Goal: Navigation & Orientation: Find specific page/section

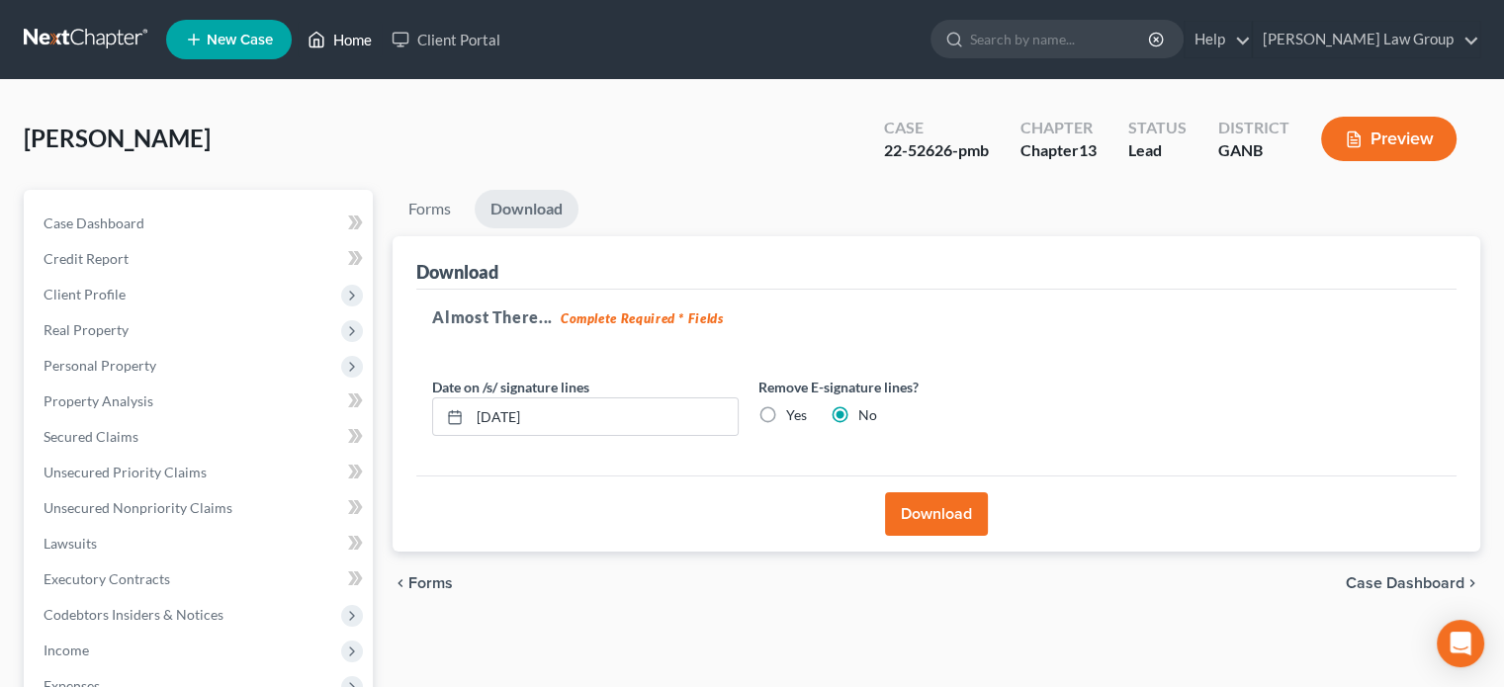
drag, startPoint x: 334, startPoint y: 33, endPoint x: 357, endPoint y: 49, distance: 28.3
click at [334, 35] on link "Home" at bounding box center [340, 40] width 84 height 36
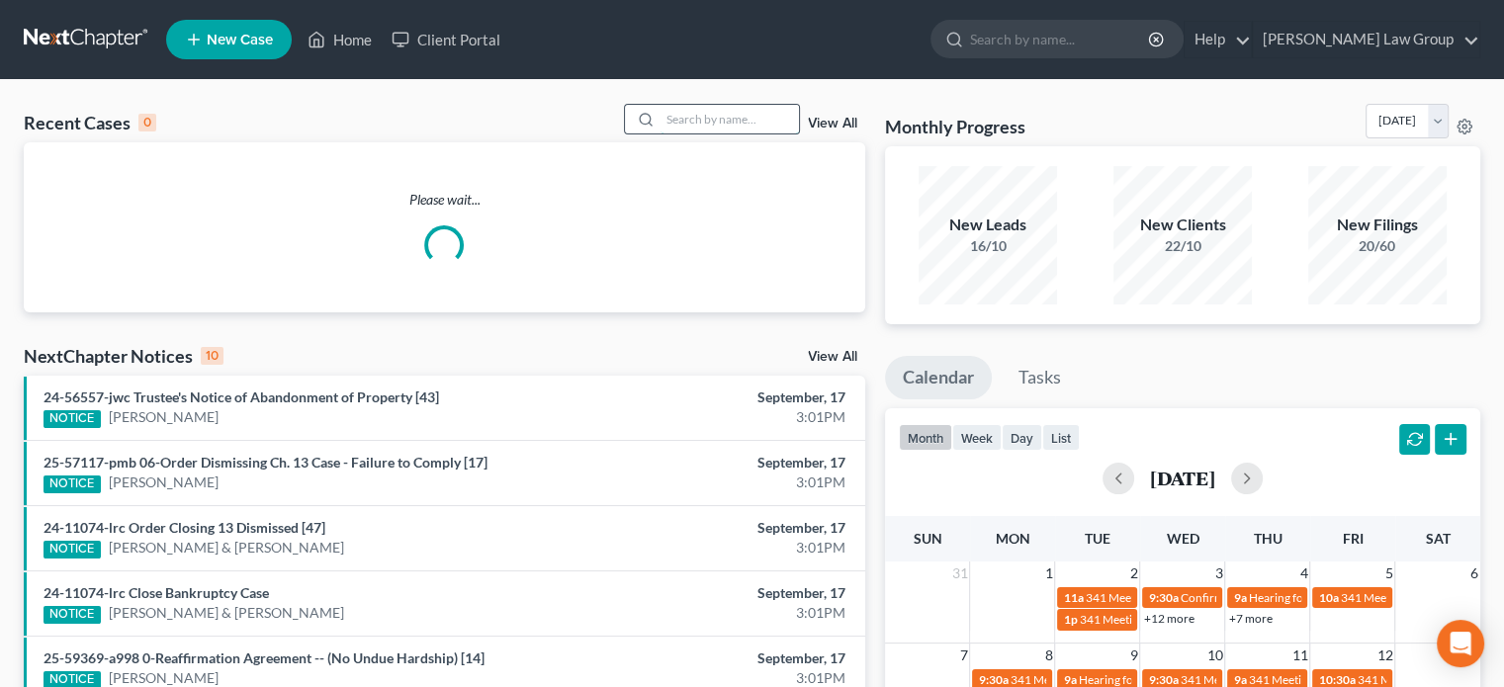
click at [744, 123] on input "search" at bounding box center [730, 119] width 138 height 29
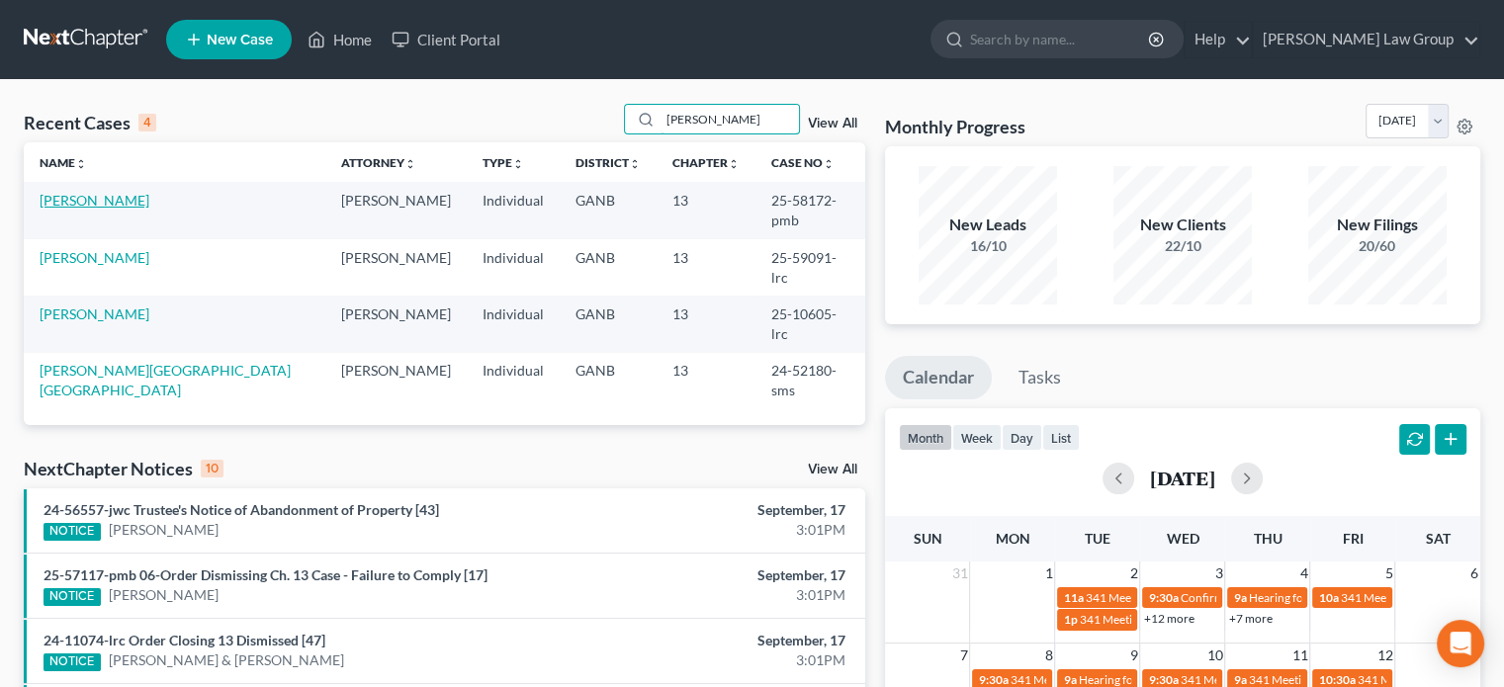
type input "[PERSON_NAME]"
click at [111, 197] on link "[PERSON_NAME]" at bounding box center [95, 200] width 110 height 17
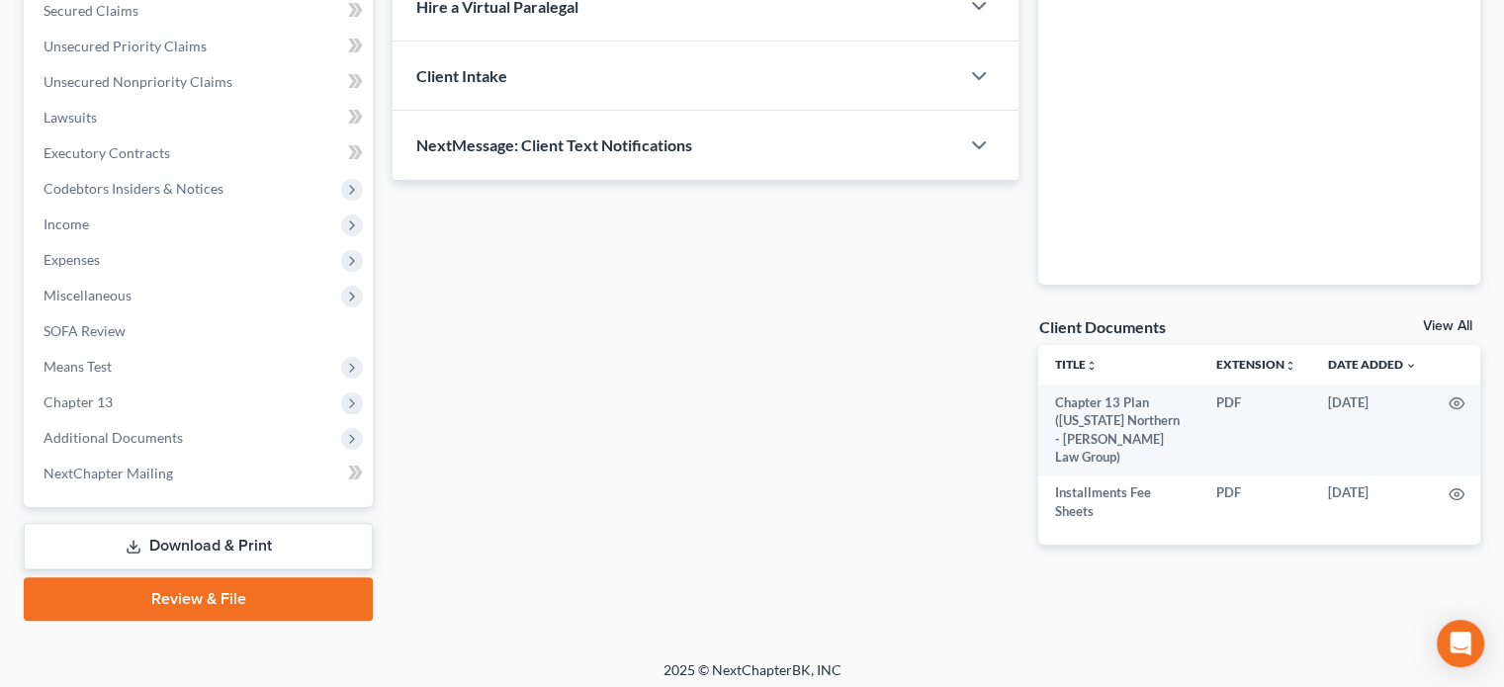
scroll to position [433, 0]
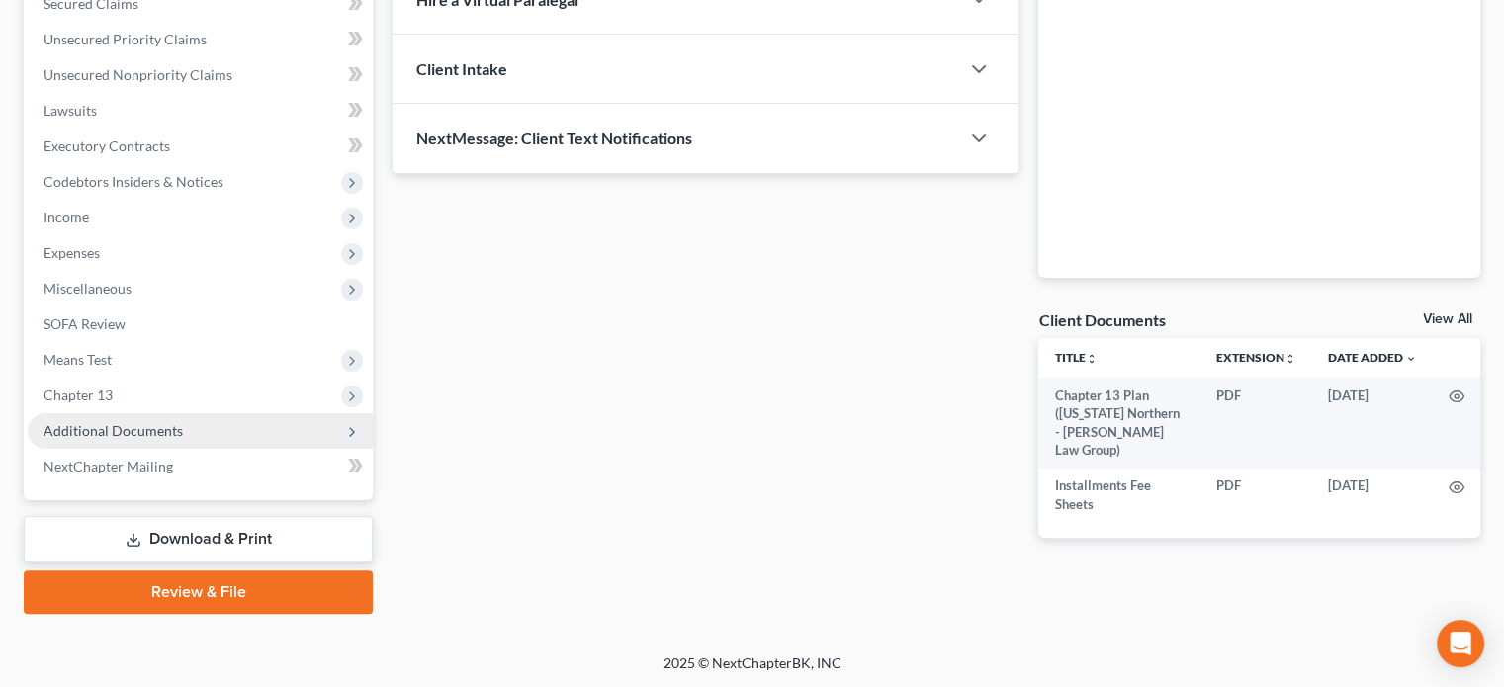
click at [138, 430] on span "Additional Documents" at bounding box center [113, 430] width 139 height 17
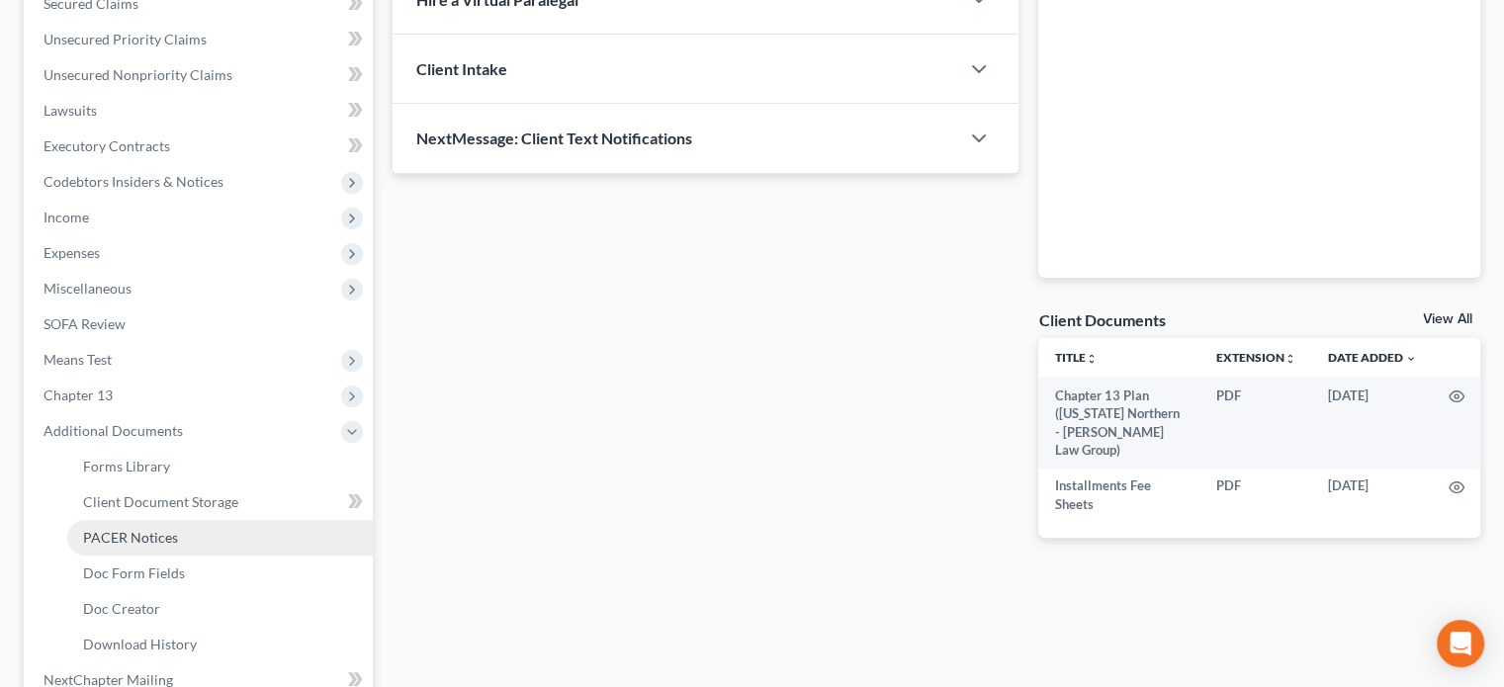
click at [135, 533] on span "PACER Notices" at bounding box center [130, 537] width 95 height 17
